Goal: Transaction & Acquisition: Purchase product/service

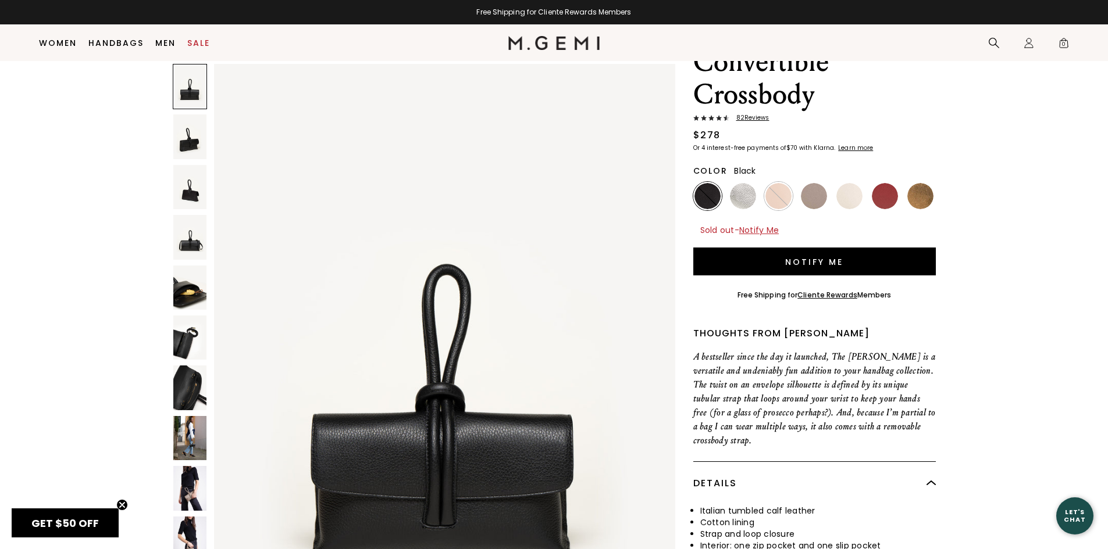
scroll to position [266, 0]
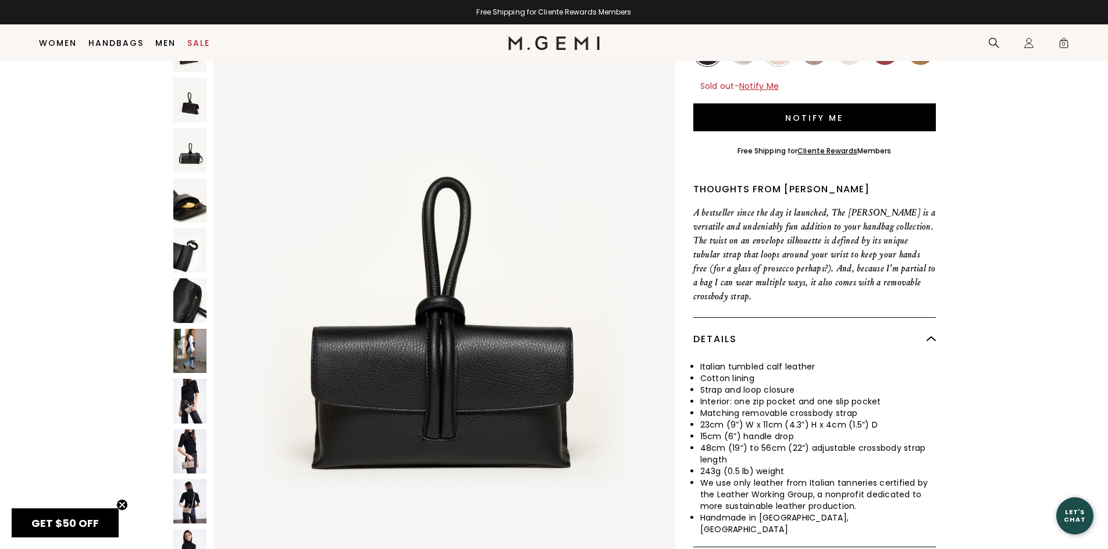
click at [184, 329] on img at bounding box center [189, 351] width 33 height 44
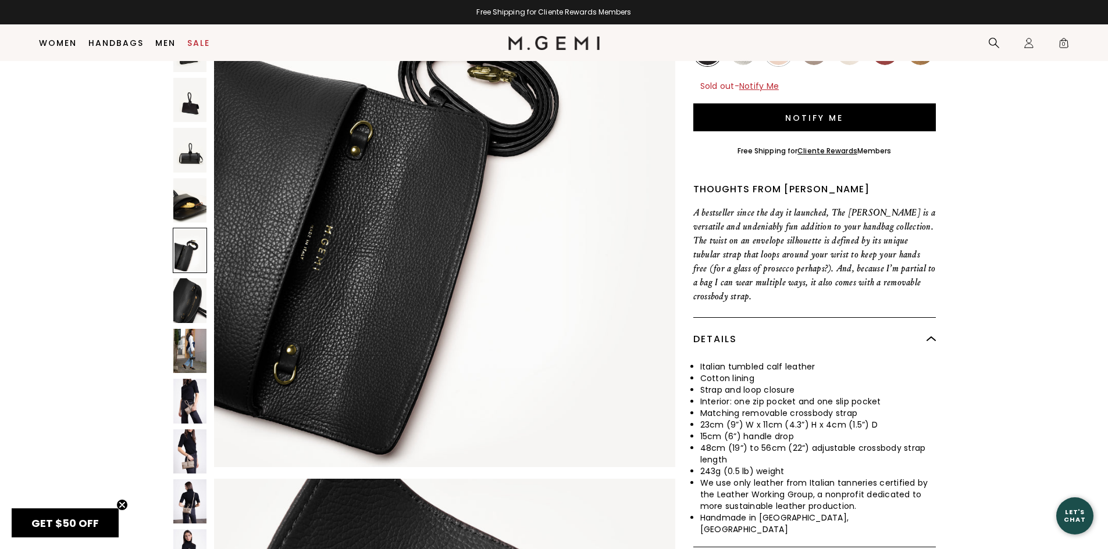
scroll to position [3545, 0]
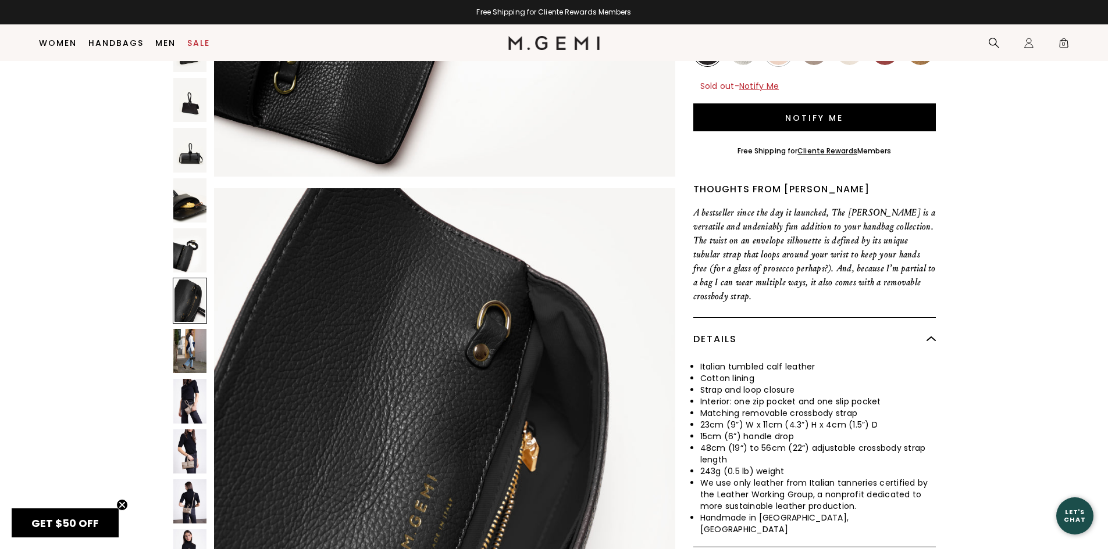
click at [189, 178] on img at bounding box center [189, 200] width 33 height 44
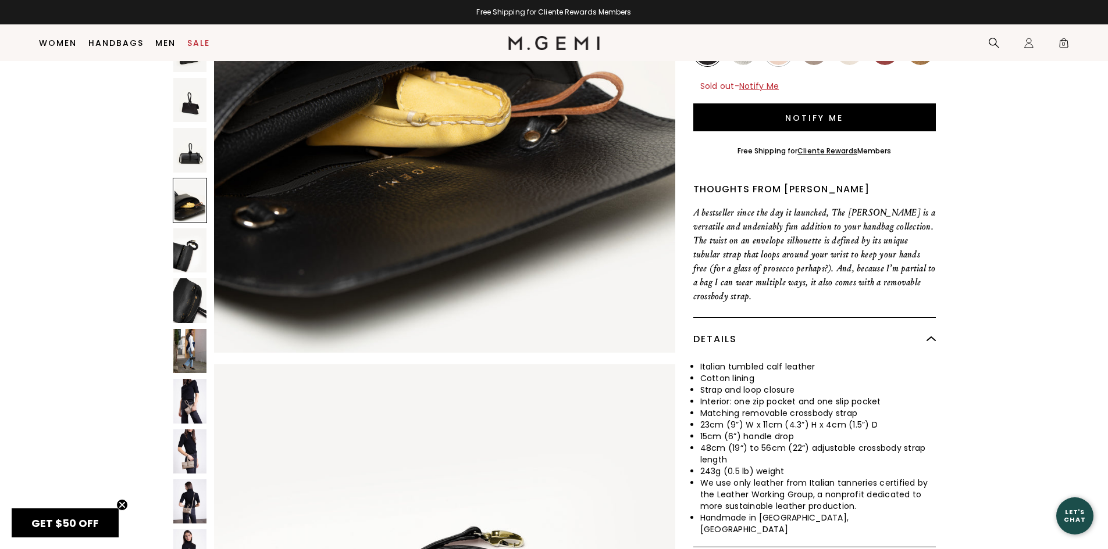
scroll to position [2749, 0]
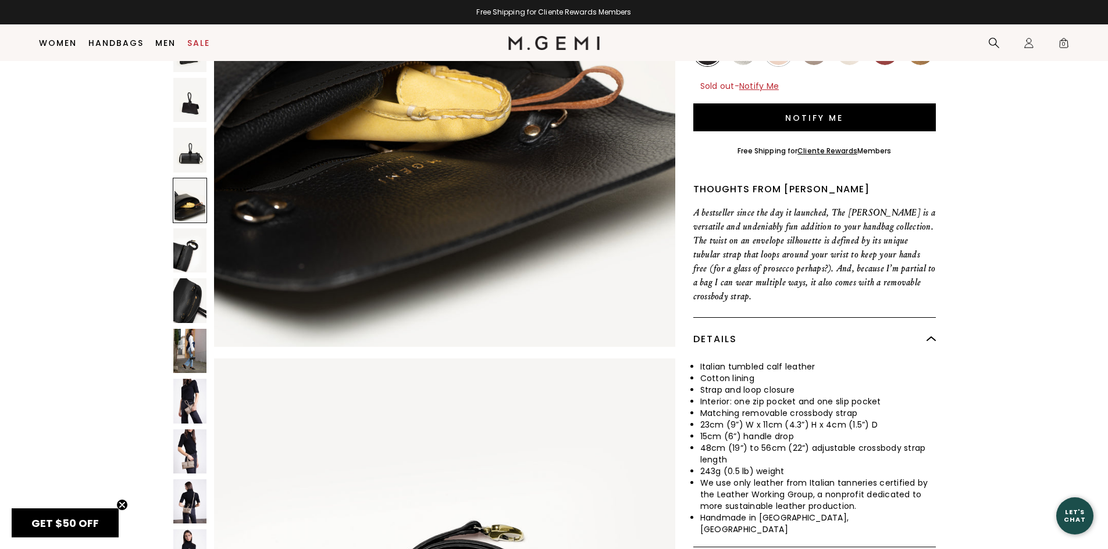
click at [187, 430] on img at bounding box center [189, 452] width 33 height 44
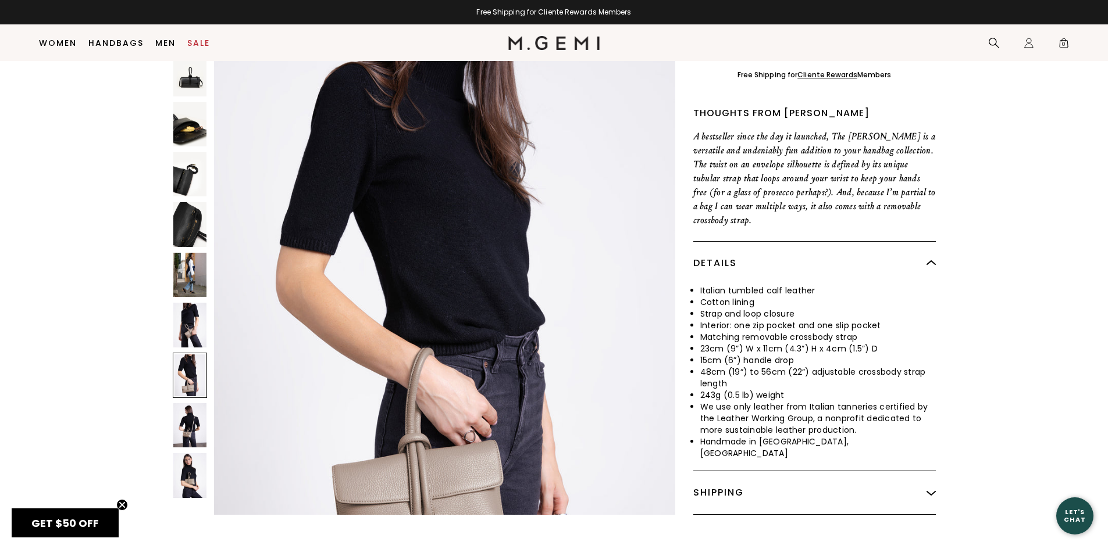
scroll to position [349, 0]
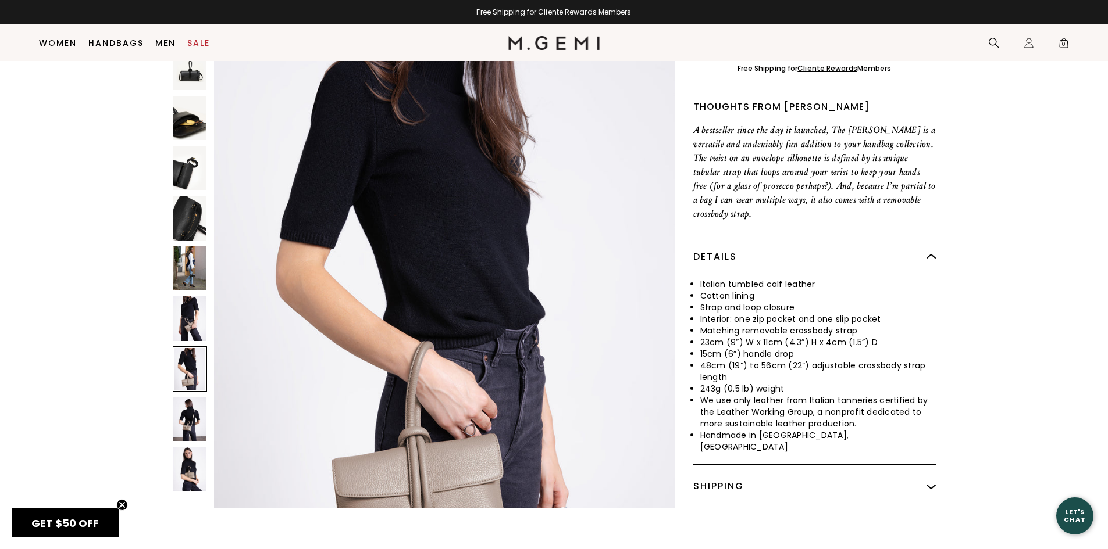
click at [191, 347] on div at bounding box center [190, 369] width 34 height 45
click at [195, 347] on div at bounding box center [190, 369] width 34 height 45
click at [194, 397] on img at bounding box center [189, 419] width 33 height 44
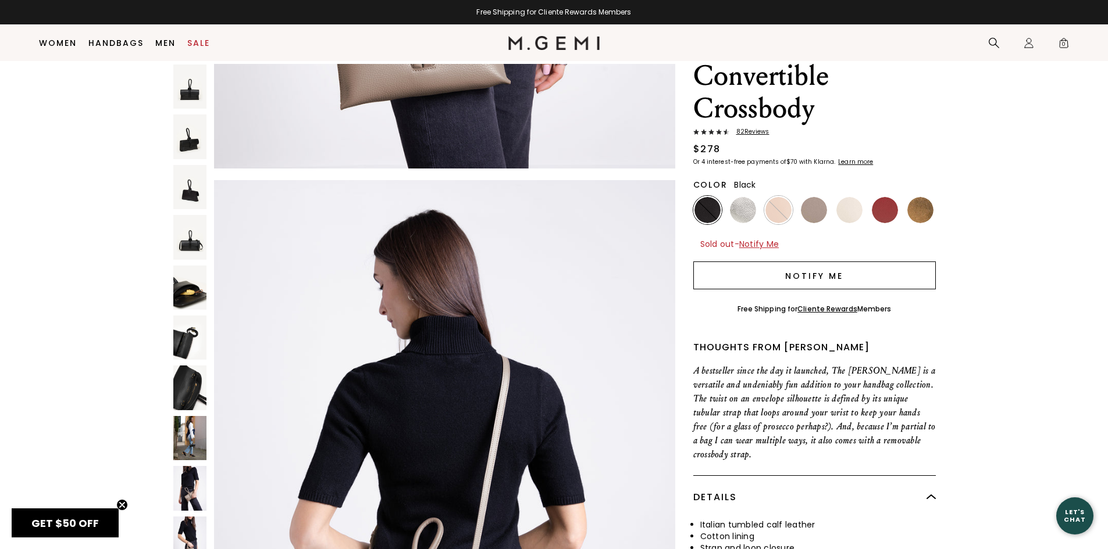
scroll to position [0, 0]
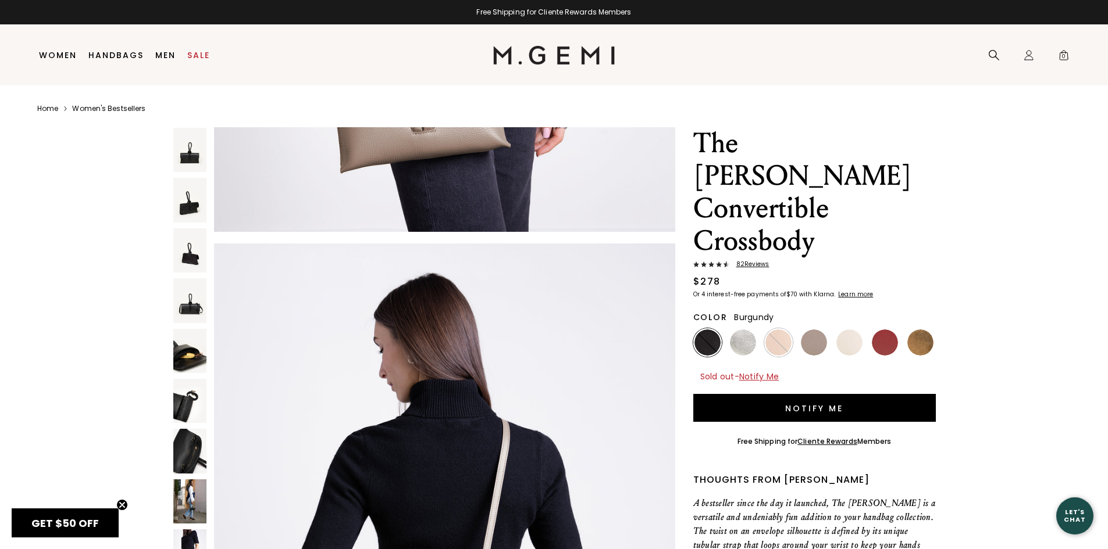
click at [887, 330] on img at bounding box center [885, 343] width 26 height 26
